Goal: Information Seeking & Learning: Check status

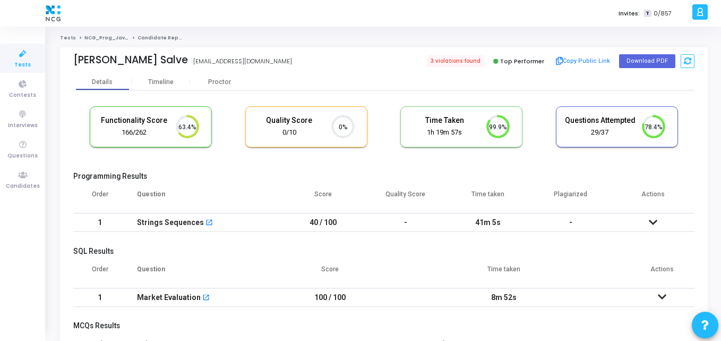
scroll to position [22, 27]
click at [227, 161] on div "Functionality Score 166/262 63.4% Quality Score 0/10 0% Time Taken calculated o…" at bounding box center [384, 132] width 622 height 62
click at [344, 41] on ol "Tests NCG_Prog_JavaFS_2025_Test Candidate Report" at bounding box center [384, 38] width 648 height 7
click at [372, 72] on div "Kaustubh Salve kaustubhsalve09@gmail.com 3 violations found Top Performer Copy …" at bounding box center [384, 60] width 622 height 27
click at [448, 65] on span "3 violations found" at bounding box center [455, 61] width 60 height 12
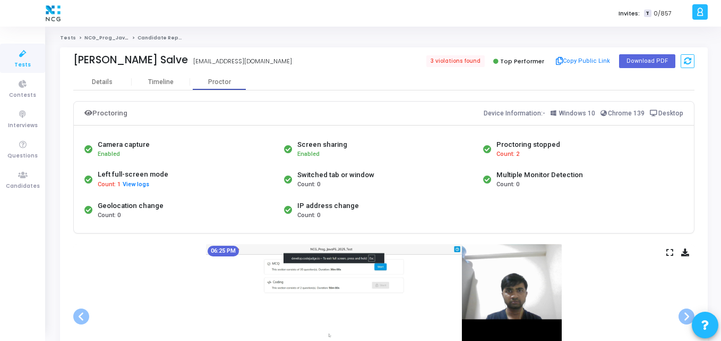
click at [512, 155] on span "Count: 2" at bounding box center [508, 154] width 23 height 9
click at [508, 145] on div "Proctoring stopped" at bounding box center [529, 144] width 64 height 11
click at [503, 152] on span "Count: 2" at bounding box center [508, 154] width 23 height 9
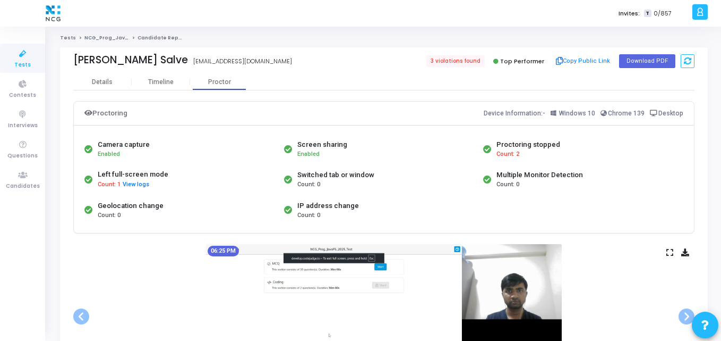
click at [422, 184] on div "Switched tab or window Count: 0" at bounding box center [382, 179] width 200 height 31
click at [505, 156] on span "Count: 2" at bounding box center [508, 154] width 23 height 9
click at [500, 153] on span "Count: 2" at bounding box center [508, 154] width 23 height 9
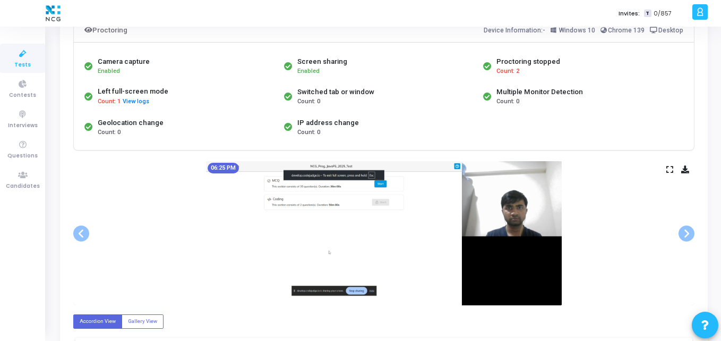
scroll to position [84, 0]
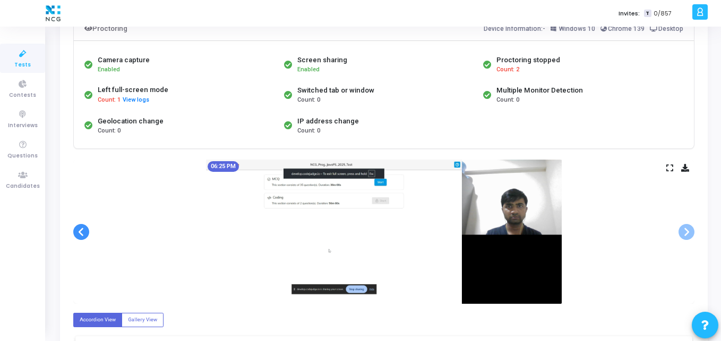
click at [81, 232] on span at bounding box center [81, 232] width 16 height 16
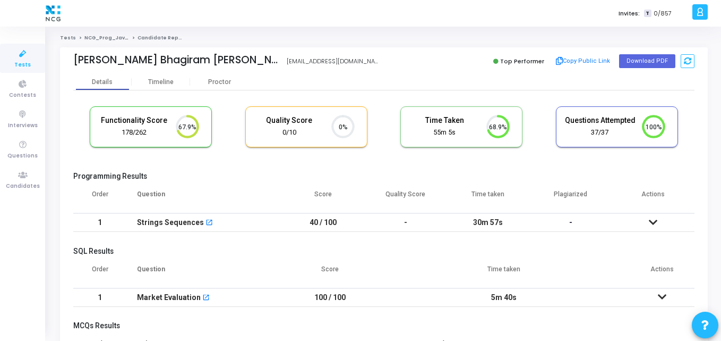
scroll to position [22, 27]
click at [347, 162] on div "Functionality Score 178/262 67.9% Quality Score 0/10 0% Time Taken calculated o…" at bounding box center [384, 132] width 622 height 62
click at [345, 44] on div "Tests NCG_Prog_JavaFS_2025_Test Candidate Report Surendra Bhagiram Maurya suren…" at bounding box center [384, 279] width 648 height 488
click at [215, 62] on div "Surendra Bhagiram Maurya" at bounding box center [177, 60] width 208 height 12
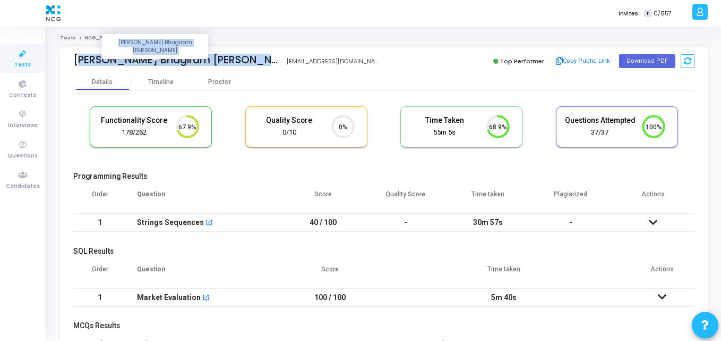
drag, startPoint x: 215, startPoint y: 62, endPoint x: 88, endPoint y: 56, distance: 127.1
click at [88, 56] on div "Surendra Bhagiram Maurya" at bounding box center [177, 60] width 208 height 12
copy div "Surendra Bhagiram Maurya"
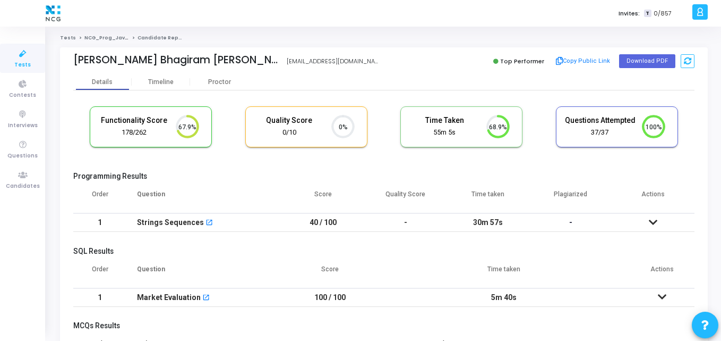
click at [247, 160] on div "Functionality Score 178/262 67.9% Quality Score 0/10 0% Time Taken calculated o…" at bounding box center [384, 132] width 622 height 62
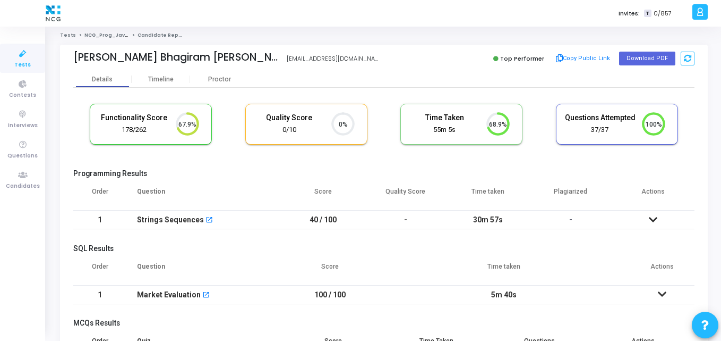
scroll to position [2, 0]
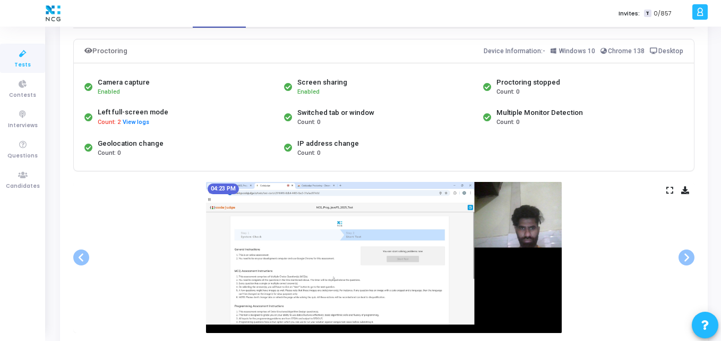
scroll to position [63, 0]
click at [127, 125] on button "View logs" at bounding box center [136, 122] width 28 height 10
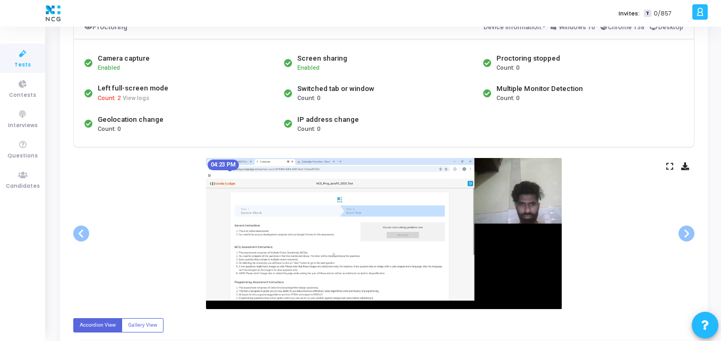
scroll to position [88, 0]
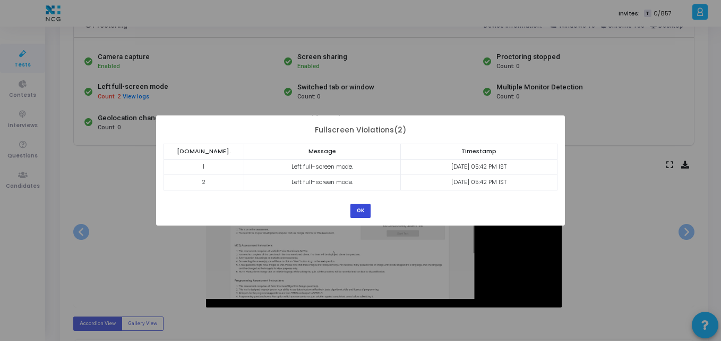
click at [356, 209] on button "OK" at bounding box center [361, 210] width 20 height 14
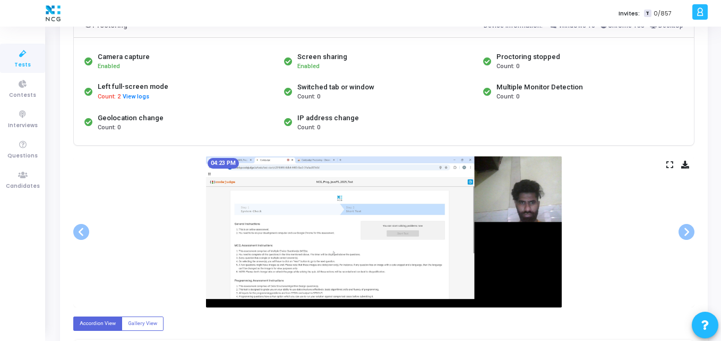
scroll to position [0, 0]
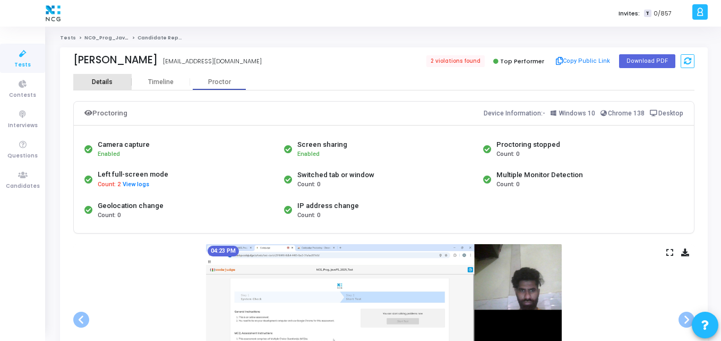
click at [96, 79] on div "Details" at bounding box center [102, 82] width 21 height 8
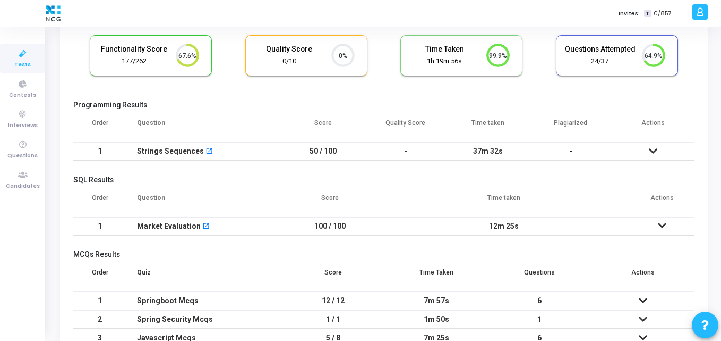
scroll to position [72, 0]
click at [657, 148] on icon at bounding box center [653, 149] width 9 height 7
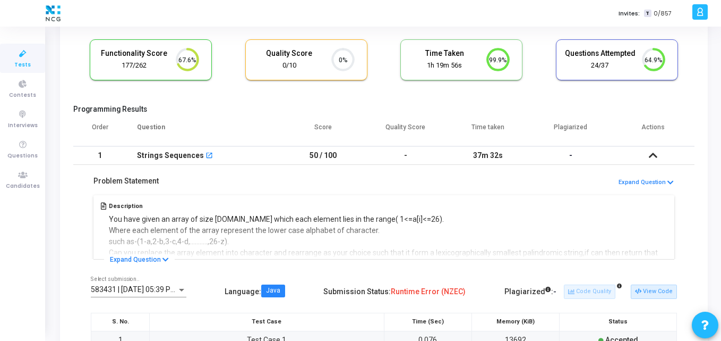
scroll to position [66, 0]
click at [164, 260] on icon at bounding box center [166, 260] width 6 height 7
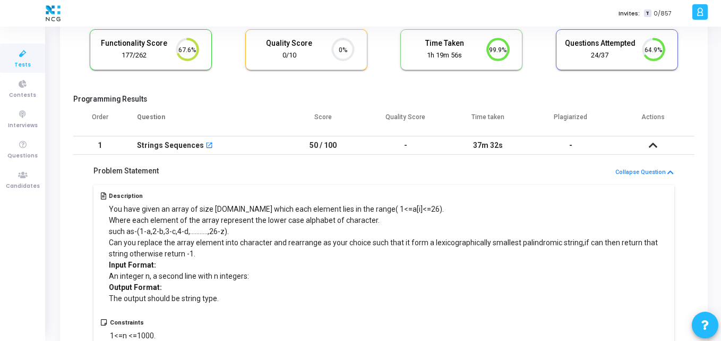
scroll to position [0, 0]
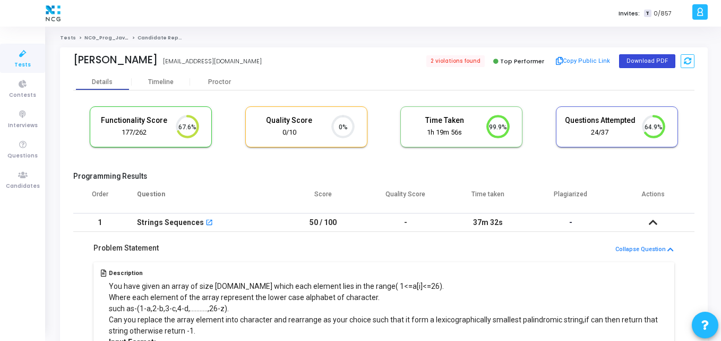
click at [640, 66] on button "Download PDF" at bounding box center [647, 61] width 56 height 14
drag, startPoint x: 268, startPoint y: 35, endPoint x: 302, endPoint y: -33, distance: 75.8
click at [302, 0] on html "</div></div> K Kajal Settings Account settings and more Log Out My Profile My T…" at bounding box center [360, 170] width 721 height 341
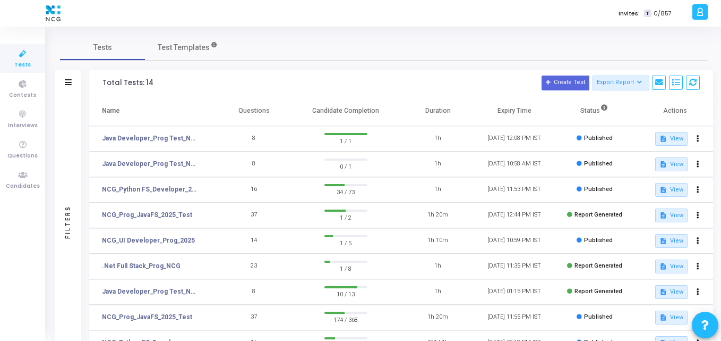
click at [206, 62] on div "Tests Test Templates Filters Filters Test Name: search Status Draft Published E…" at bounding box center [384, 274] width 648 height 478
click at [25, 165] on link "Candidates" at bounding box center [22, 179] width 45 height 29
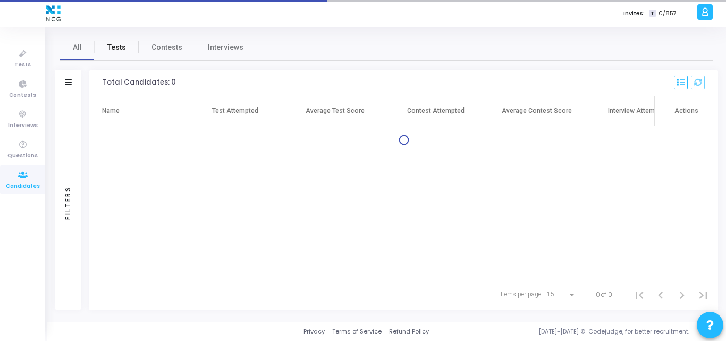
click at [114, 48] on span "Tests" at bounding box center [116, 47] width 19 height 11
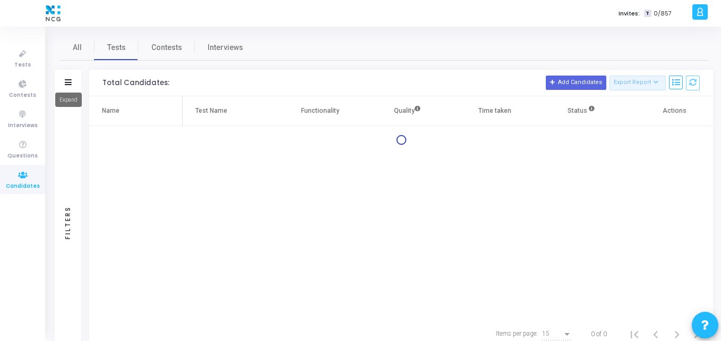
click at [69, 81] on icon at bounding box center [68, 82] width 7 height 6
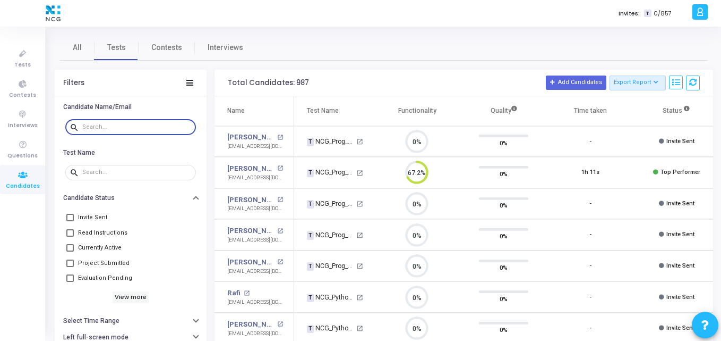
click at [118, 126] on input "text" at bounding box center [136, 127] width 109 height 6
paste input "info.krrajusoni@gmail.com"
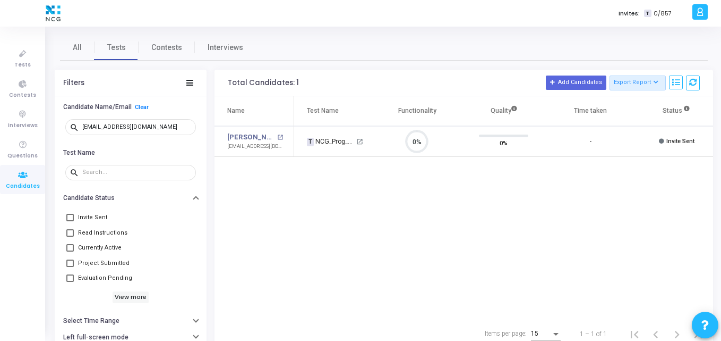
click at [318, 172] on div "Name Test Name Functionality Quality Time taken Status Actions Raju Kumar open_…" at bounding box center [464, 207] width 499 height 223
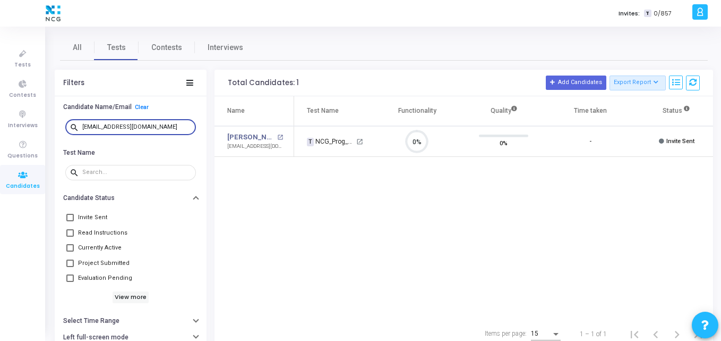
drag, startPoint x: 163, startPoint y: 126, endPoint x: 57, endPoint y: 123, distance: 105.2
click at [57, 123] on div "search info.krrajusoni@gmail.com" at bounding box center [131, 127] width 152 height 24
paste input "k.poonamrawat"
type input "k.poonamrawat@gmail.com"
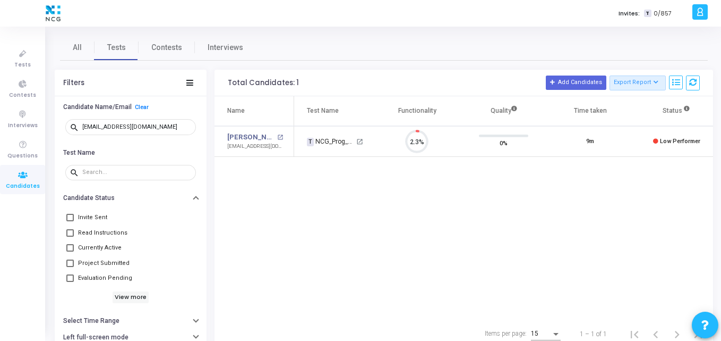
click at [302, 159] on div "Name Test Name Functionality Quality Time taken Status Actions Poonam Rawat ope…" at bounding box center [464, 207] width 499 height 223
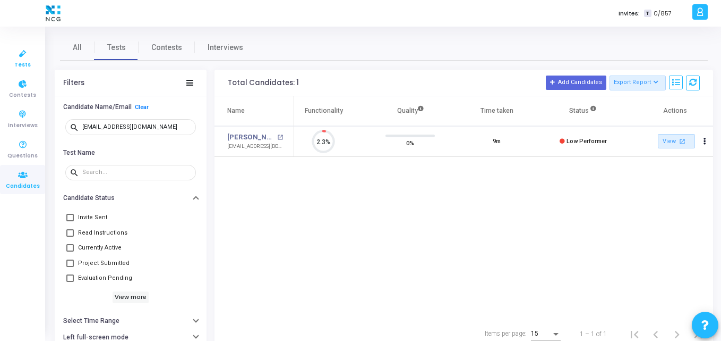
click at [15, 59] on icon at bounding box center [23, 53] width 22 height 13
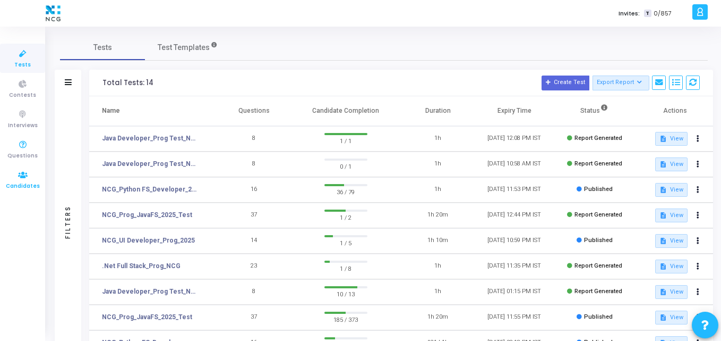
click at [12, 177] on icon at bounding box center [23, 174] width 22 height 13
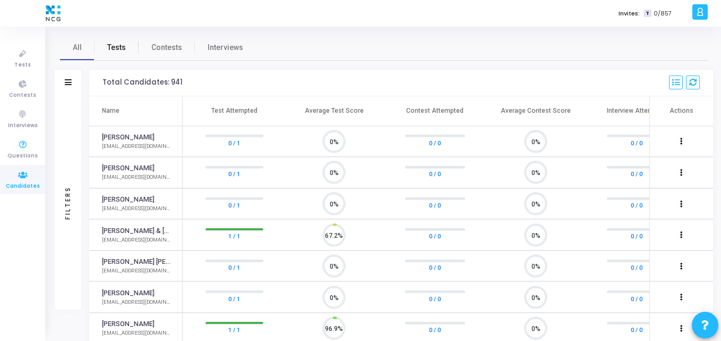
scroll to position [22, 27]
click at [113, 52] on span "Tests" at bounding box center [116, 47] width 19 height 11
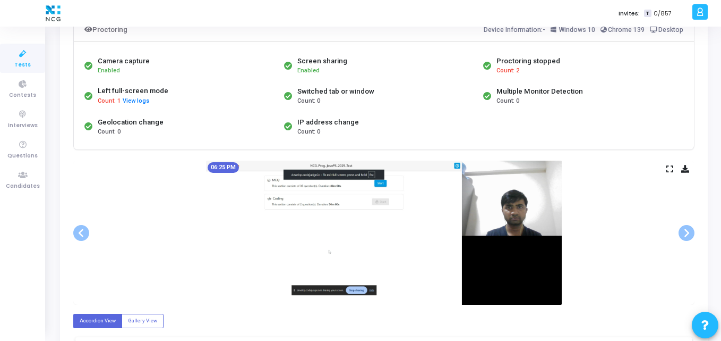
scroll to position [77, 0]
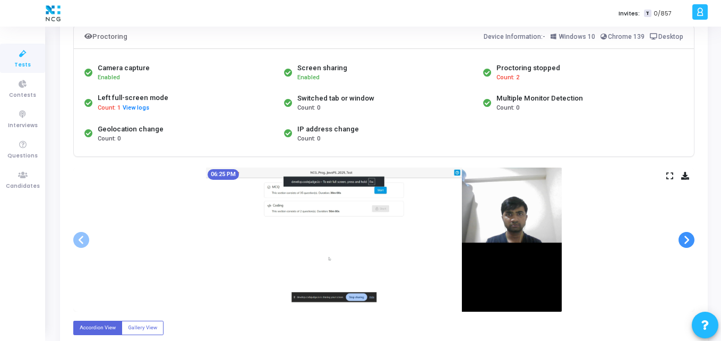
click at [683, 236] on span at bounding box center [687, 240] width 16 height 16
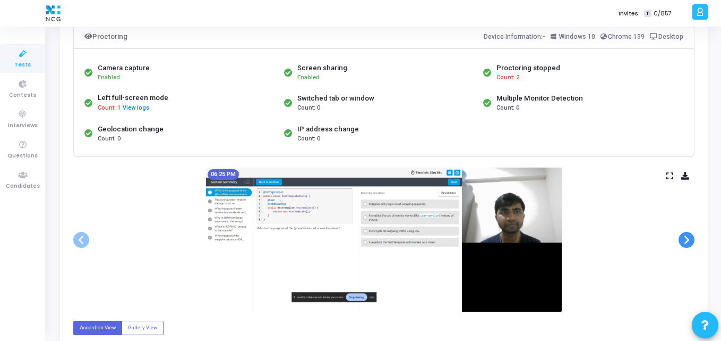
click at [683, 236] on span at bounding box center [687, 240] width 16 height 16
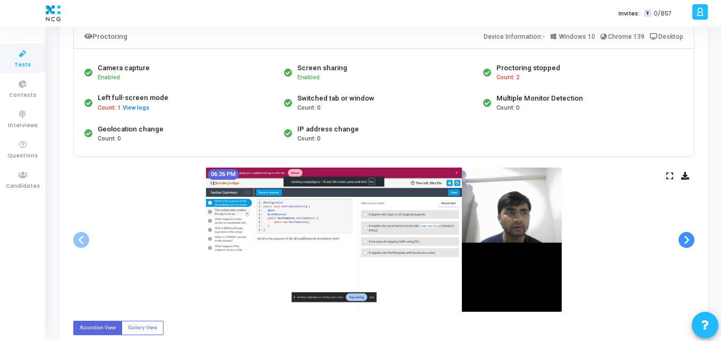
click at [683, 236] on span at bounding box center [687, 240] width 16 height 16
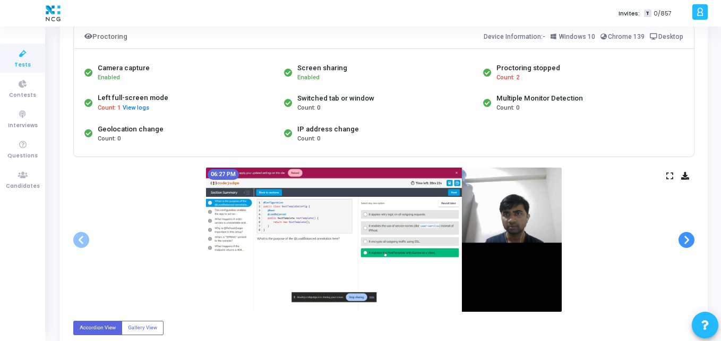
click at [683, 236] on span at bounding box center [687, 240] width 16 height 16
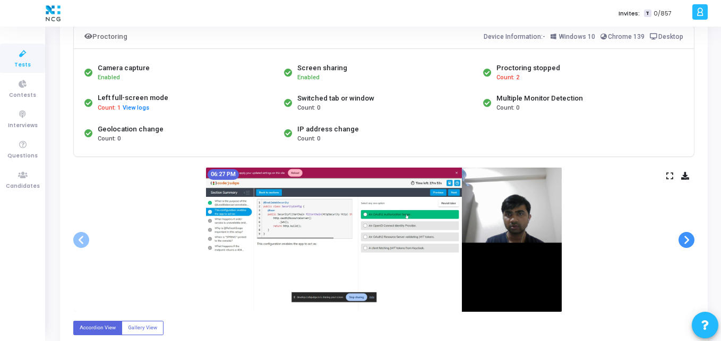
click at [683, 236] on span at bounding box center [687, 240] width 16 height 16
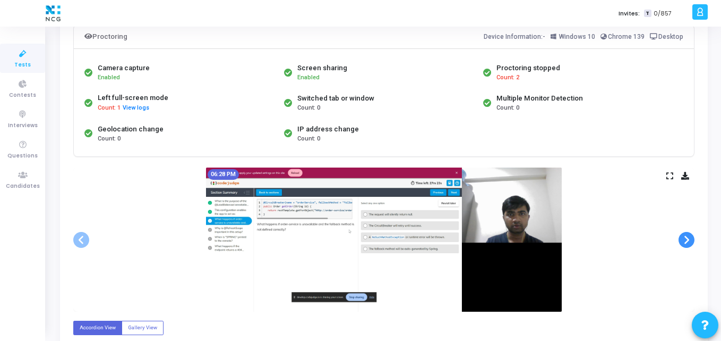
click at [683, 236] on span at bounding box center [687, 240] width 16 height 16
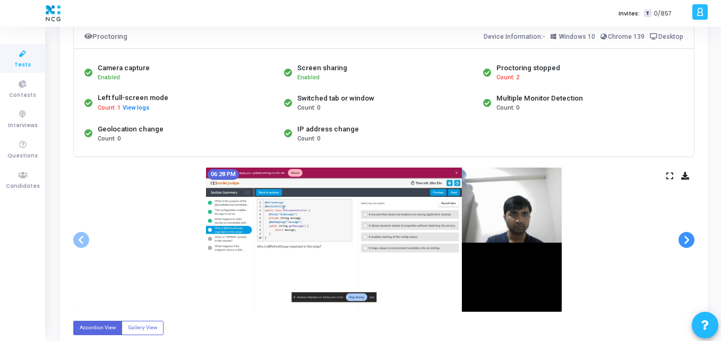
click at [683, 236] on span at bounding box center [687, 240] width 16 height 16
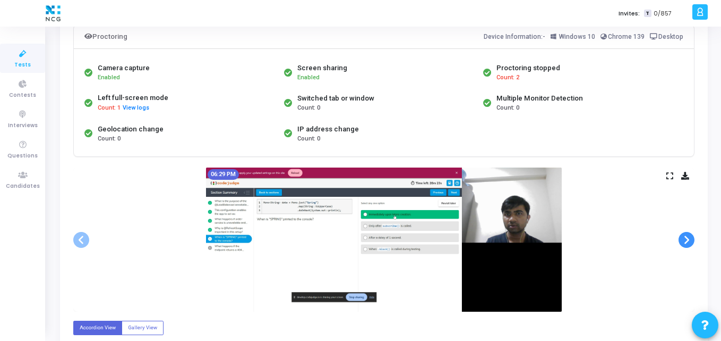
click at [683, 236] on span at bounding box center [687, 240] width 16 height 16
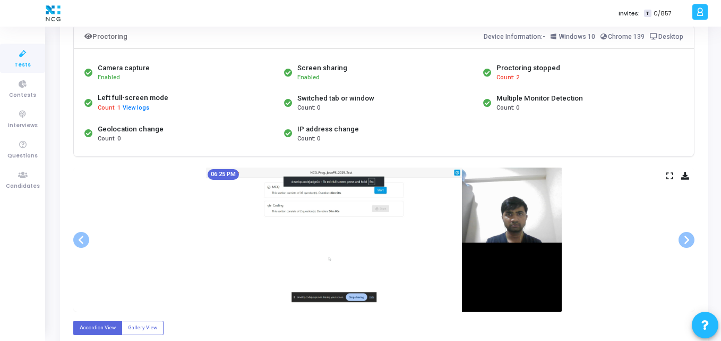
scroll to position [0, 0]
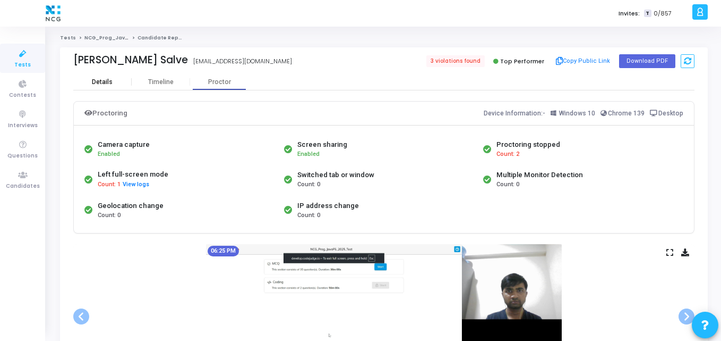
click at [101, 79] on div "Details" at bounding box center [102, 82] width 21 height 8
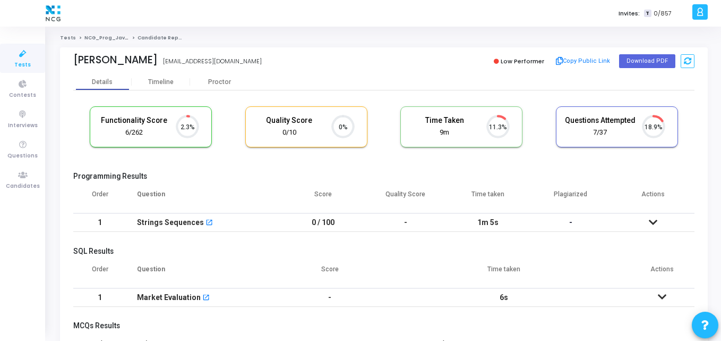
scroll to position [5, 5]
click at [217, 184] on th "Question" at bounding box center [204, 198] width 156 height 30
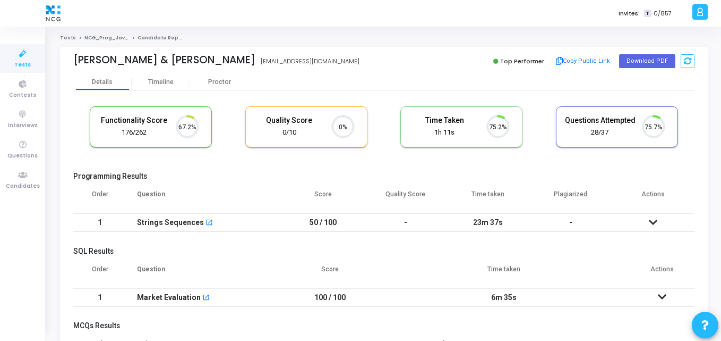
scroll to position [5, 5]
click at [200, 187] on th "Question" at bounding box center [204, 198] width 156 height 30
click at [266, 166] on cj-candidate-results "Functionality Score 176/262 67.2% Quality Score 0/10 0% Time Taken calculated o…" at bounding box center [384, 299] width 622 height 397
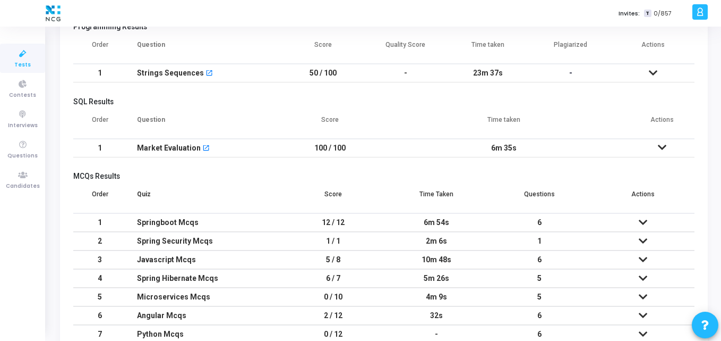
scroll to position [0, 0]
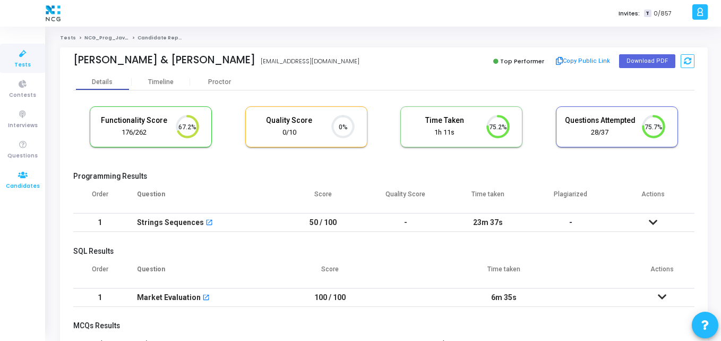
click at [28, 179] on icon at bounding box center [23, 174] width 22 height 13
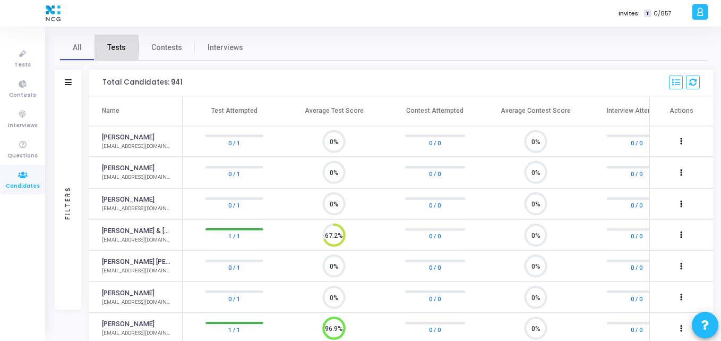
click at [113, 50] on span "Tests" at bounding box center [116, 47] width 19 height 11
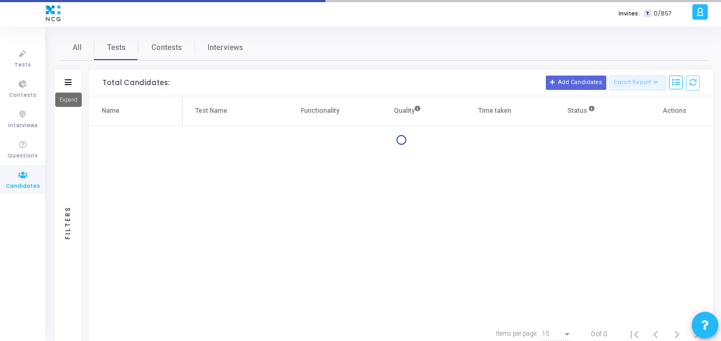
click at [66, 79] on icon at bounding box center [68, 82] width 7 height 6
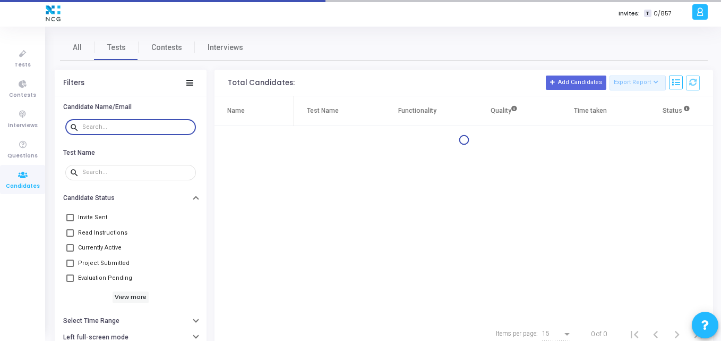
click at [105, 126] on input "text" at bounding box center [136, 127] width 109 height 6
paste input "[EMAIL_ADDRESS][DOMAIN_NAME]"
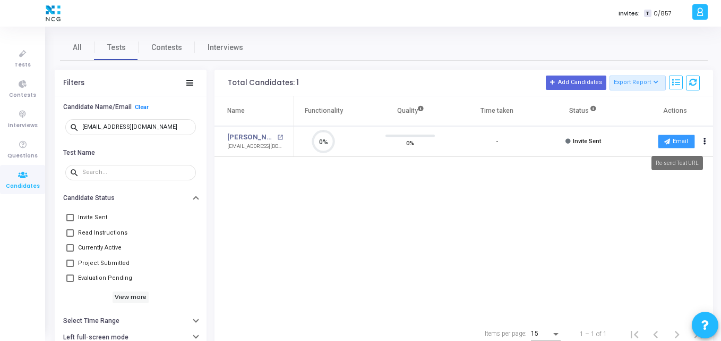
click at [679, 141] on button "Email" at bounding box center [676, 141] width 37 height 14
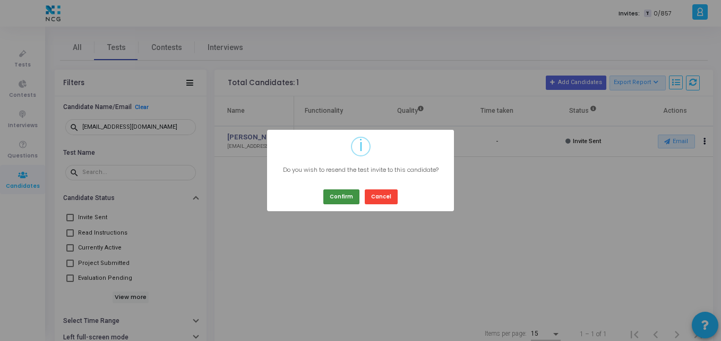
click at [344, 196] on button "Confirm" at bounding box center [342, 196] width 36 height 14
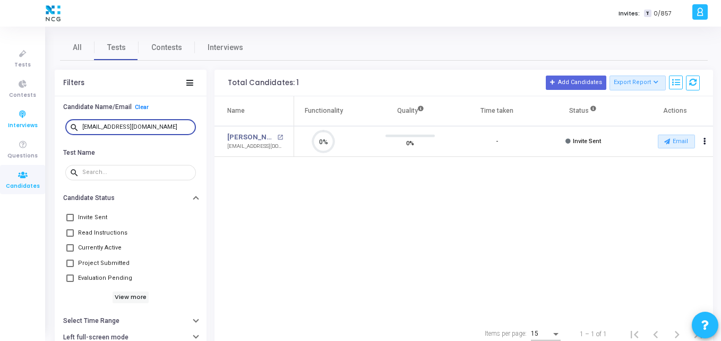
drag, startPoint x: 165, startPoint y: 129, endPoint x: 0, endPoint y: 112, distance: 166.1
click at [0, 112] on div "Tests Contests Interviews Questions Candidates Invites: T 0/857 K Kajal Setting…" at bounding box center [360, 170] width 721 height 341
paste input "pratibha.sharma209"
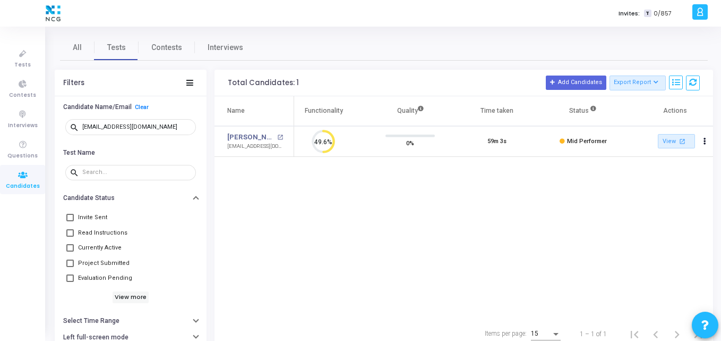
click at [418, 218] on div "Name Test Name Functionality Quality Time taken Status Actions [PERSON_NAME] op…" at bounding box center [464, 207] width 499 height 223
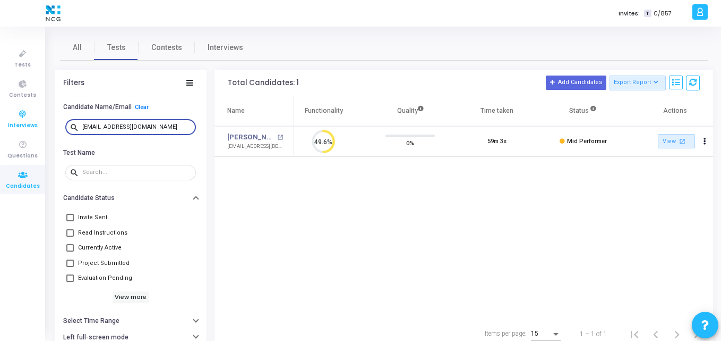
drag, startPoint x: 181, startPoint y: 126, endPoint x: 0, endPoint y: 110, distance: 181.4
click at [0, 110] on div "Tests Contests Interviews Questions Candidates Invites: T 0/857 K Kajal Setting…" at bounding box center [360, 170] width 721 height 341
paste input "nigelrodrigues1998"
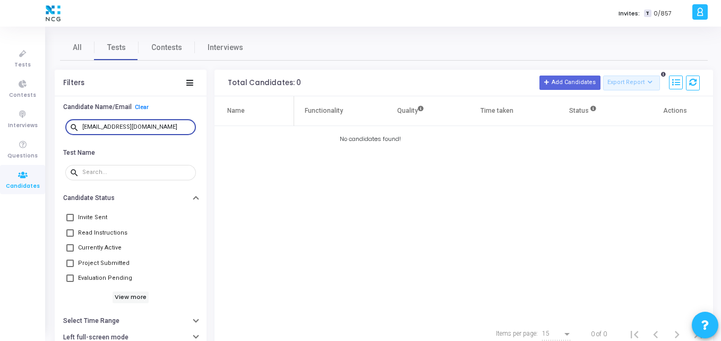
type input "[EMAIL_ADDRESS][DOMAIN_NAME]"
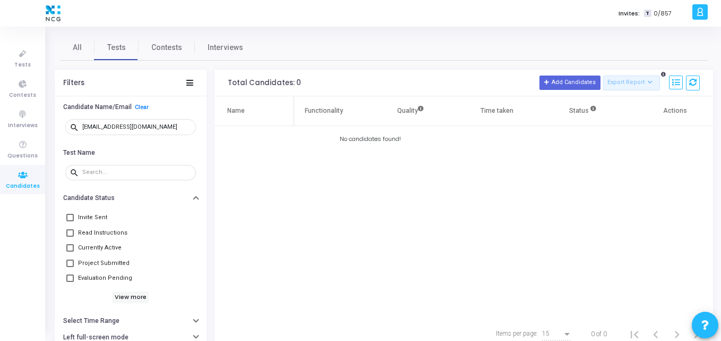
click at [216, 168] on div "Name Test Name Functionality Quality Time taken Status Actions No candidates fo…" at bounding box center [464, 207] width 499 height 223
click at [24, 63] on span "Tests" at bounding box center [22, 65] width 16 height 9
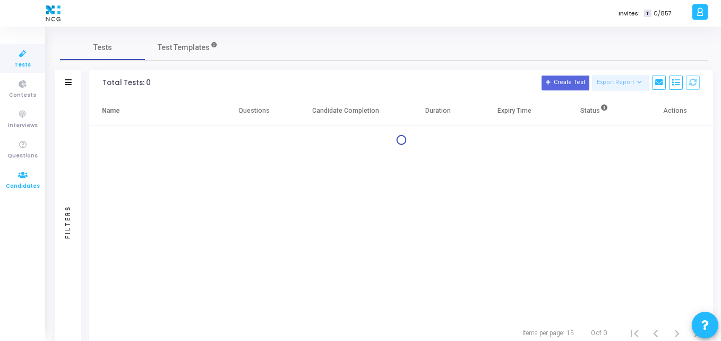
click at [18, 183] on span "Candidates" at bounding box center [23, 186] width 34 height 9
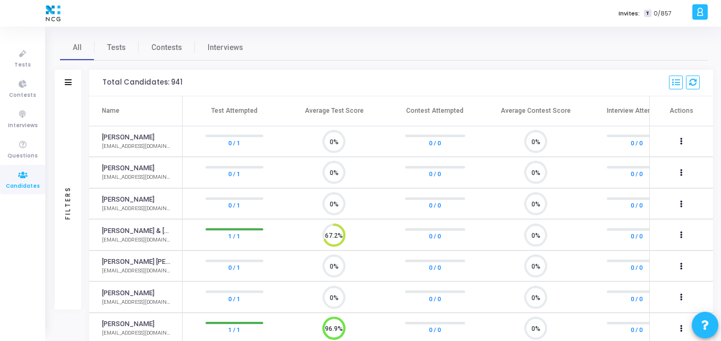
scroll to position [22, 27]
click at [106, 46] on link "Tests" at bounding box center [117, 48] width 44 height 26
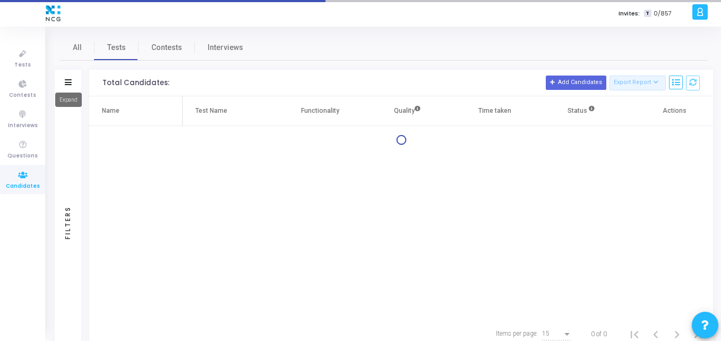
click at [70, 81] on icon at bounding box center [68, 82] width 7 height 6
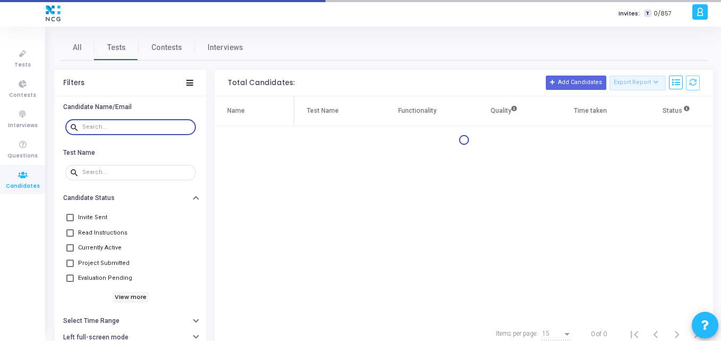
click at [126, 125] on input "text" at bounding box center [136, 127] width 109 height 6
paste input "[EMAIL_ADDRESS][DOMAIN_NAME]"
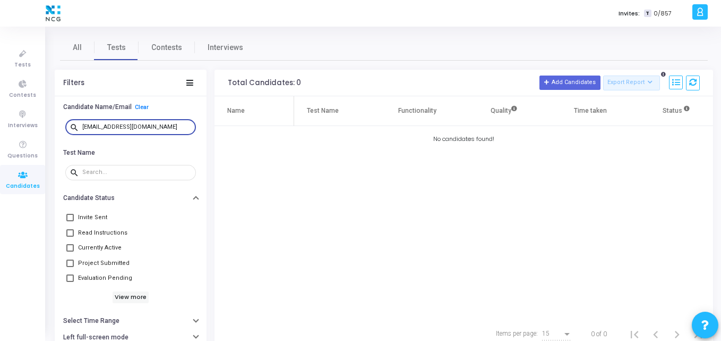
type input "[EMAIL_ADDRESS][DOMAIN_NAME]"
